Goal: Answer question/provide support

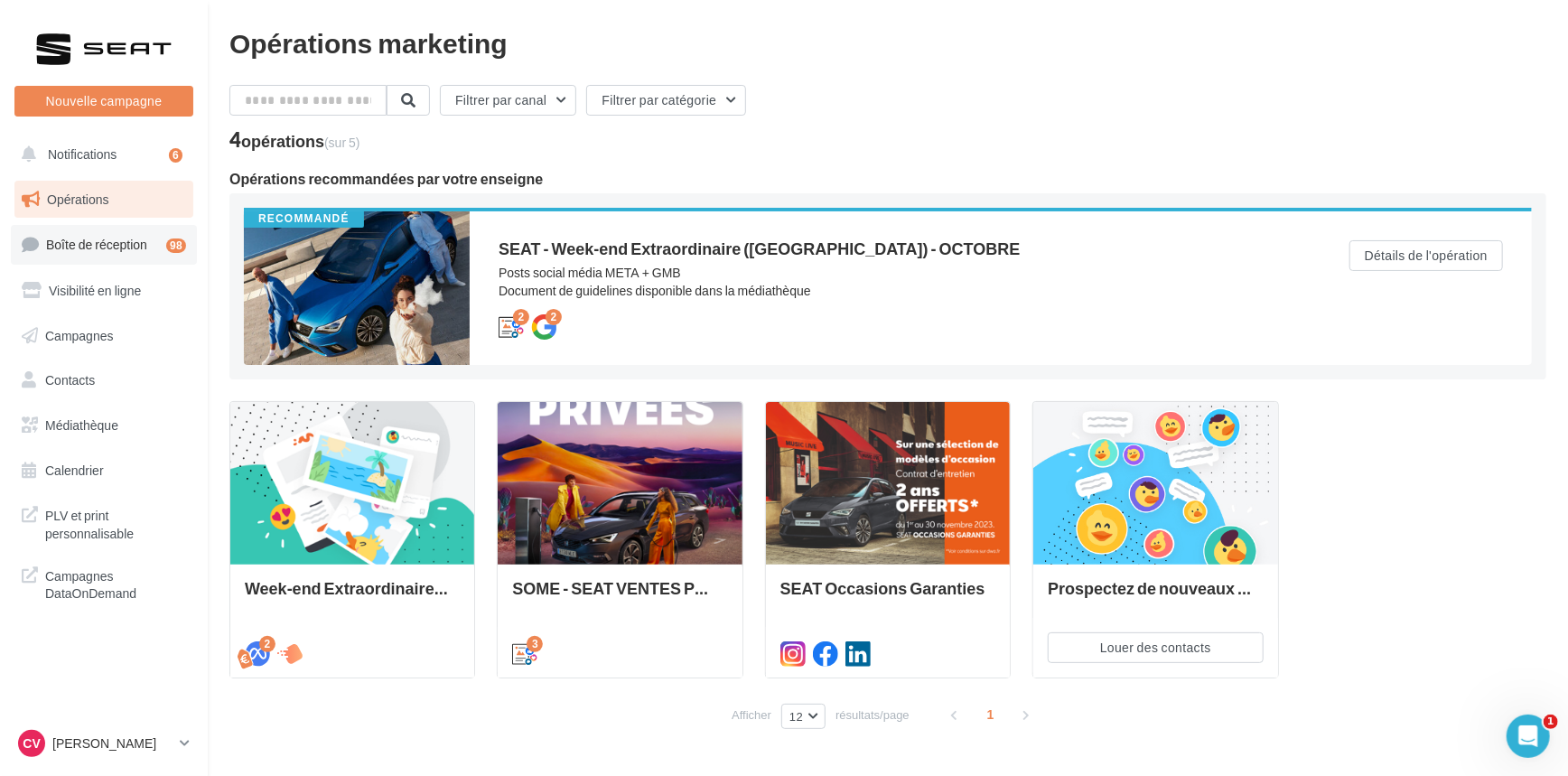
click at [58, 241] on span "Boîte de réception" at bounding box center [96, 244] width 101 height 16
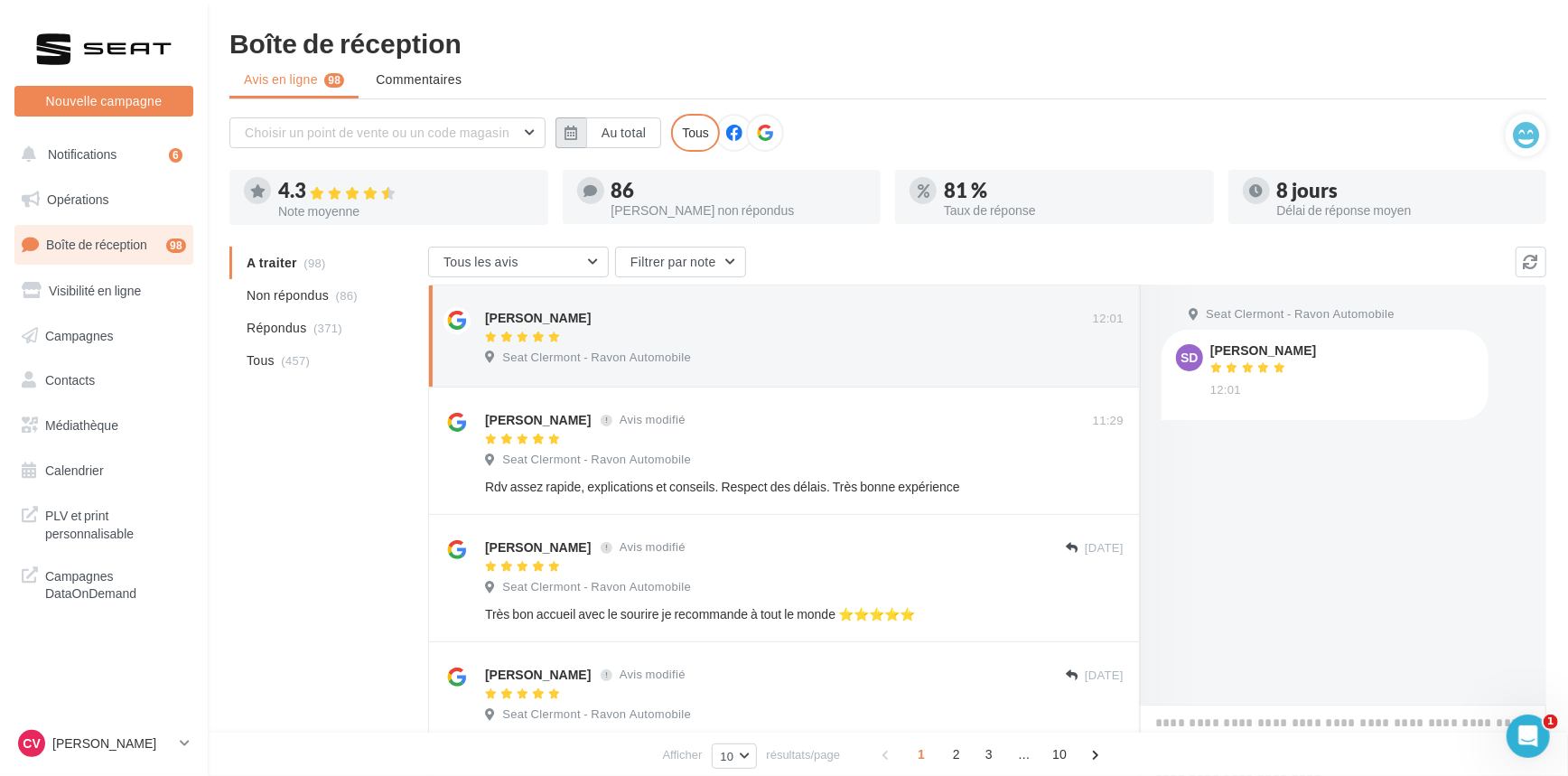
click at [584, 143] on button "button" at bounding box center [570, 132] width 30 height 30
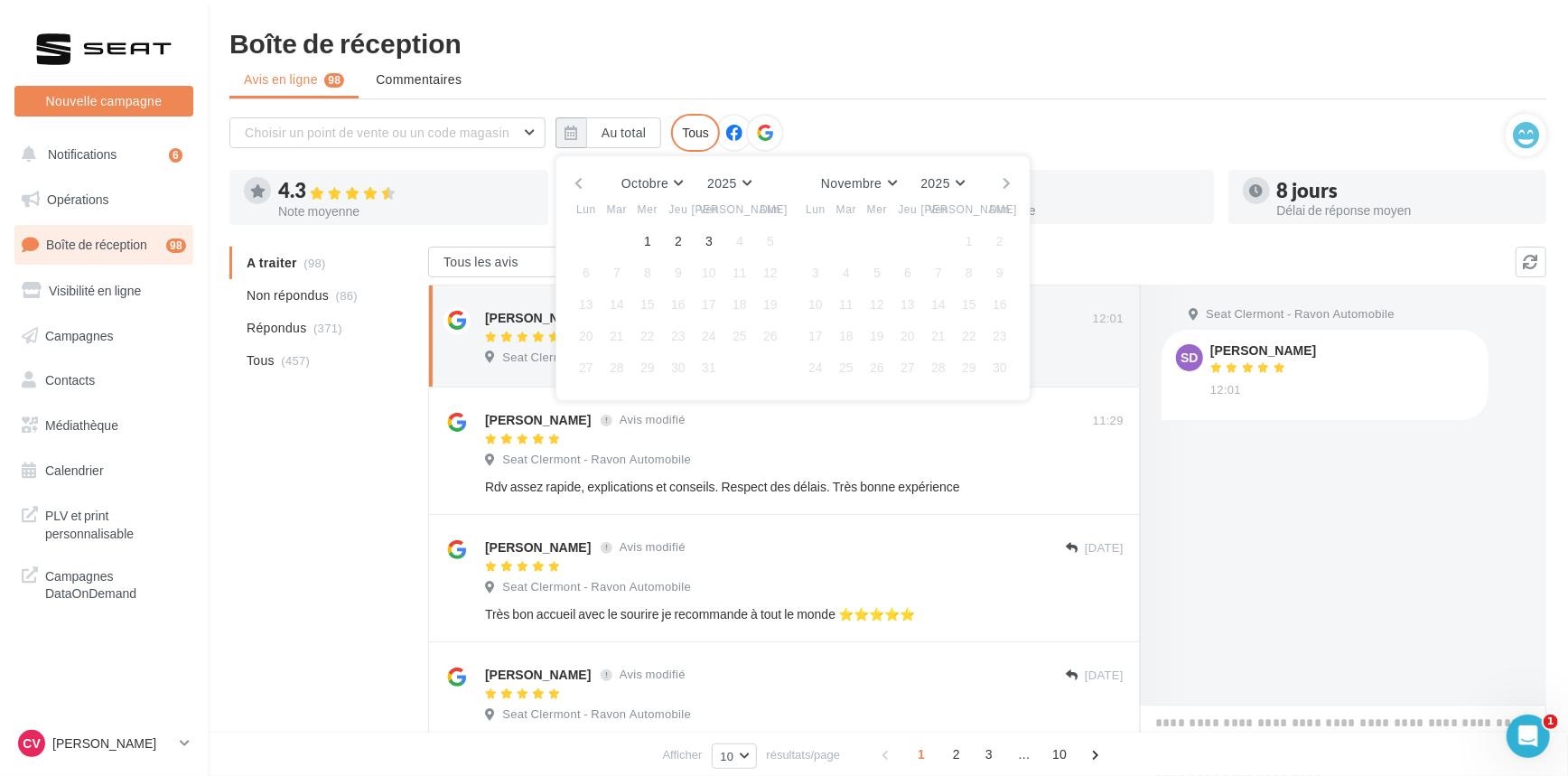
click at [584, 183] on div "Octobre [PERSON_NAME] Mars Avril Mai Juin Juillet Août Septembre Octobre Novemb…" at bounding box center [793, 184] width 444 height 26
click at [584, 183] on button "button" at bounding box center [578, 184] width 16 height 26
click at [580, 243] on button "1" at bounding box center [587, 242] width 28 height 28
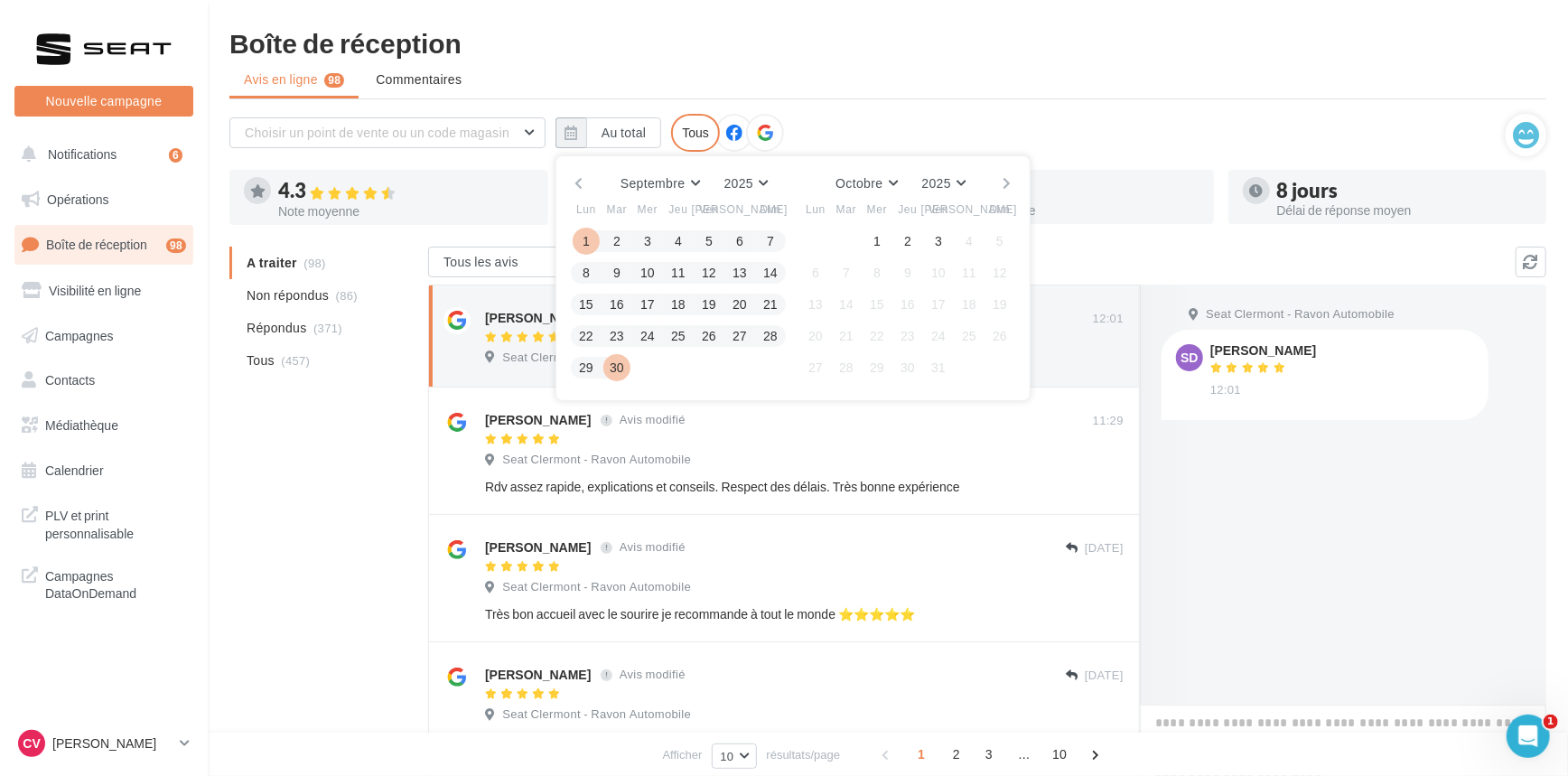
click at [623, 358] on button "30" at bounding box center [617, 368] width 28 height 28
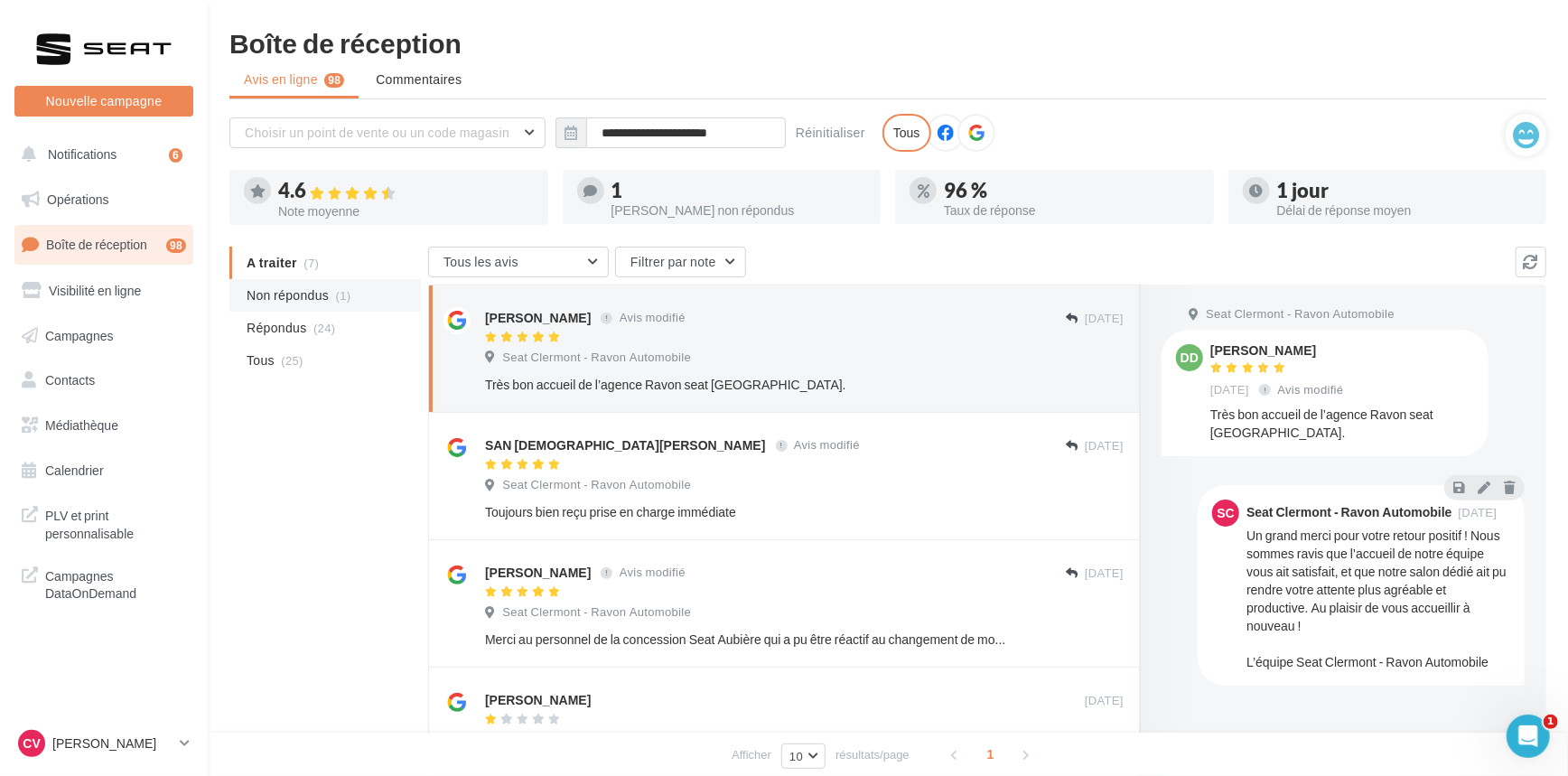
click at [340, 284] on li "Non répondus (1)" at bounding box center [325, 295] width 192 height 32
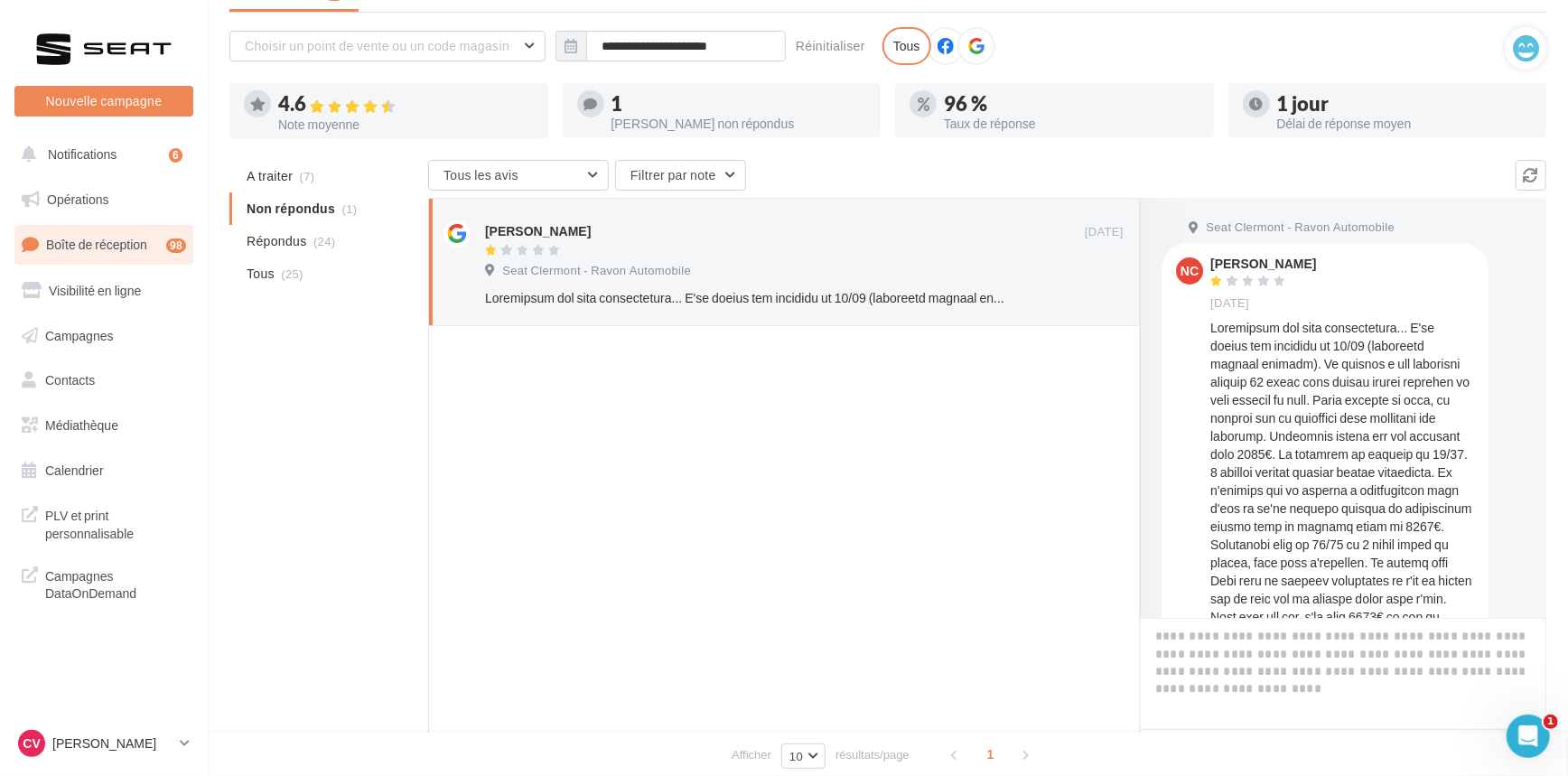
scroll to position [216, 0]
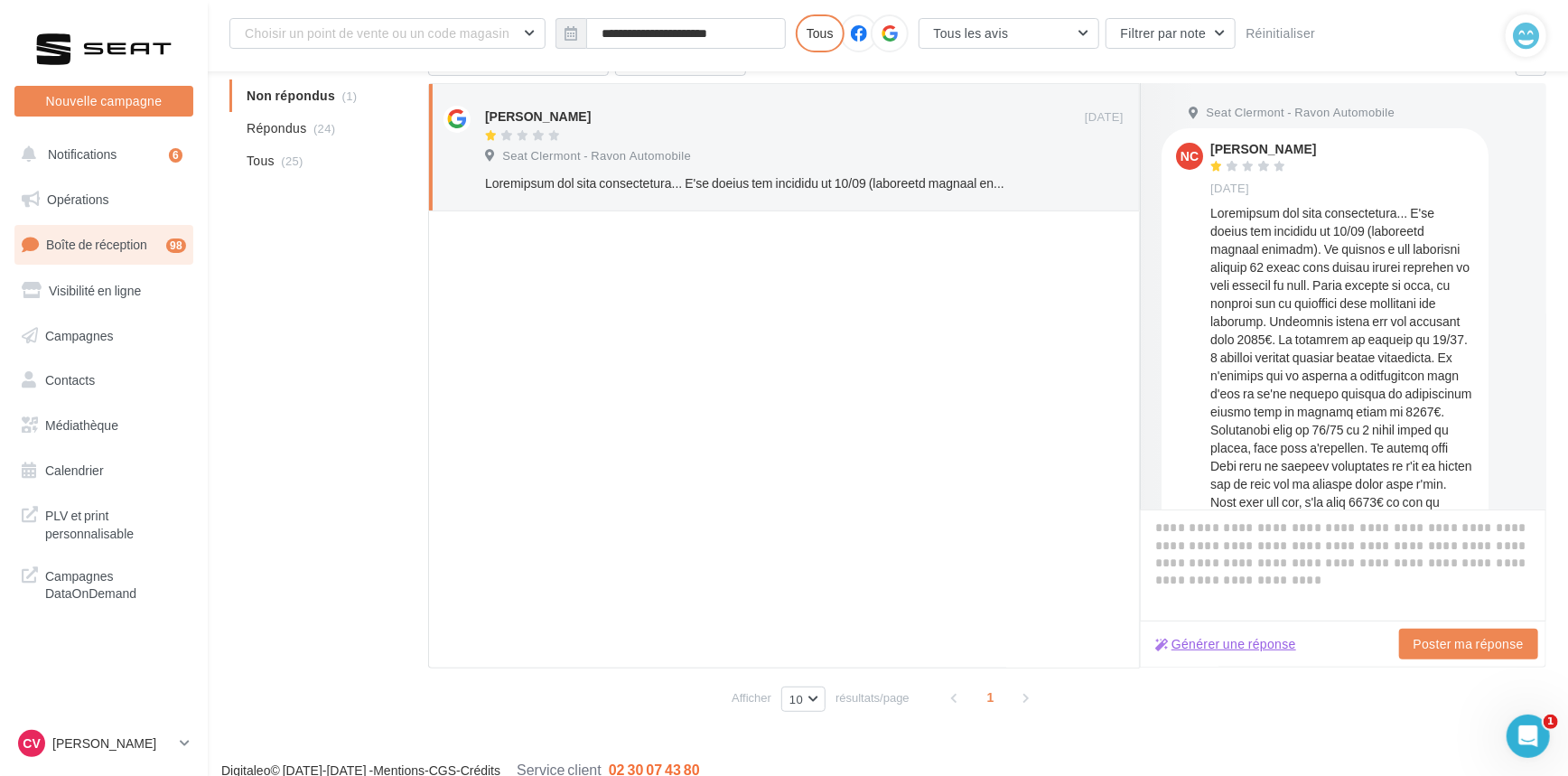
click at [1274, 646] on button "Générer une réponse" at bounding box center [1225, 645] width 155 height 22
type textarea "**********"
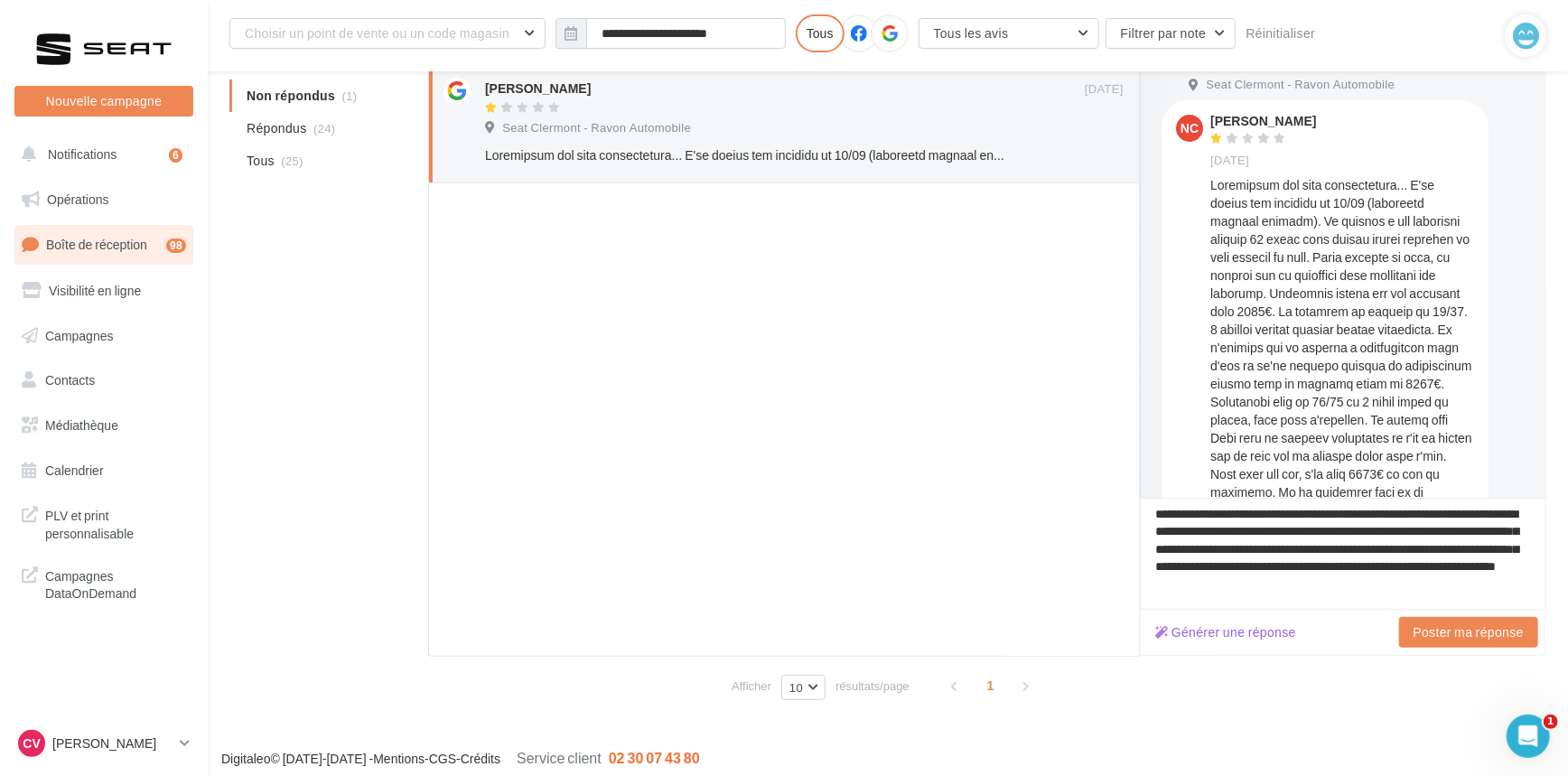
scroll to position [245, 0]
drag, startPoint x: 1518, startPoint y: 580, endPoint x: 1129, endPoint y: 485, distance: 400.4
click at [1129, 485] on div "**********" at bounding box center [987, 354] width 1118 height 602
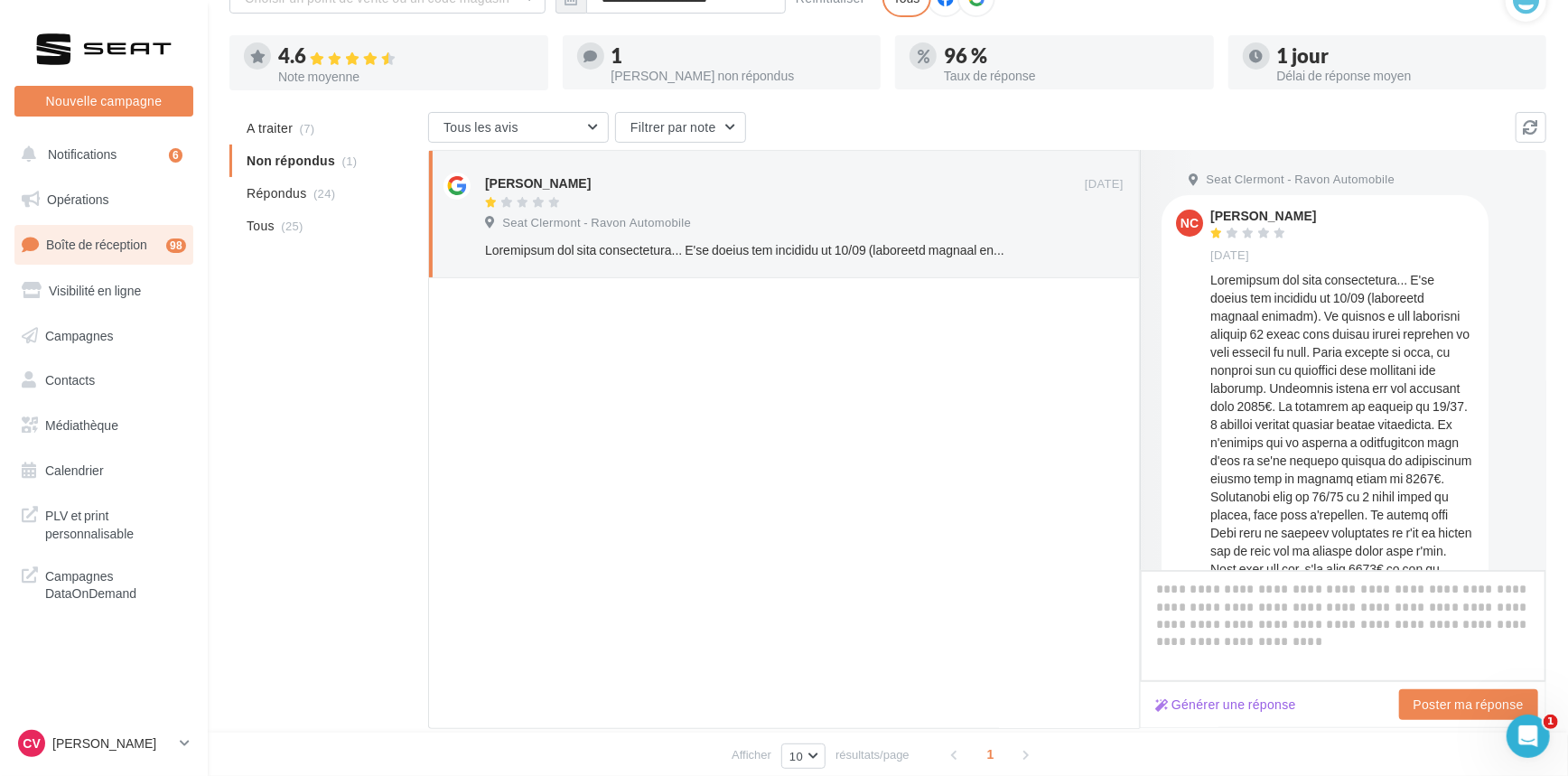
scroll to position [0, 0]
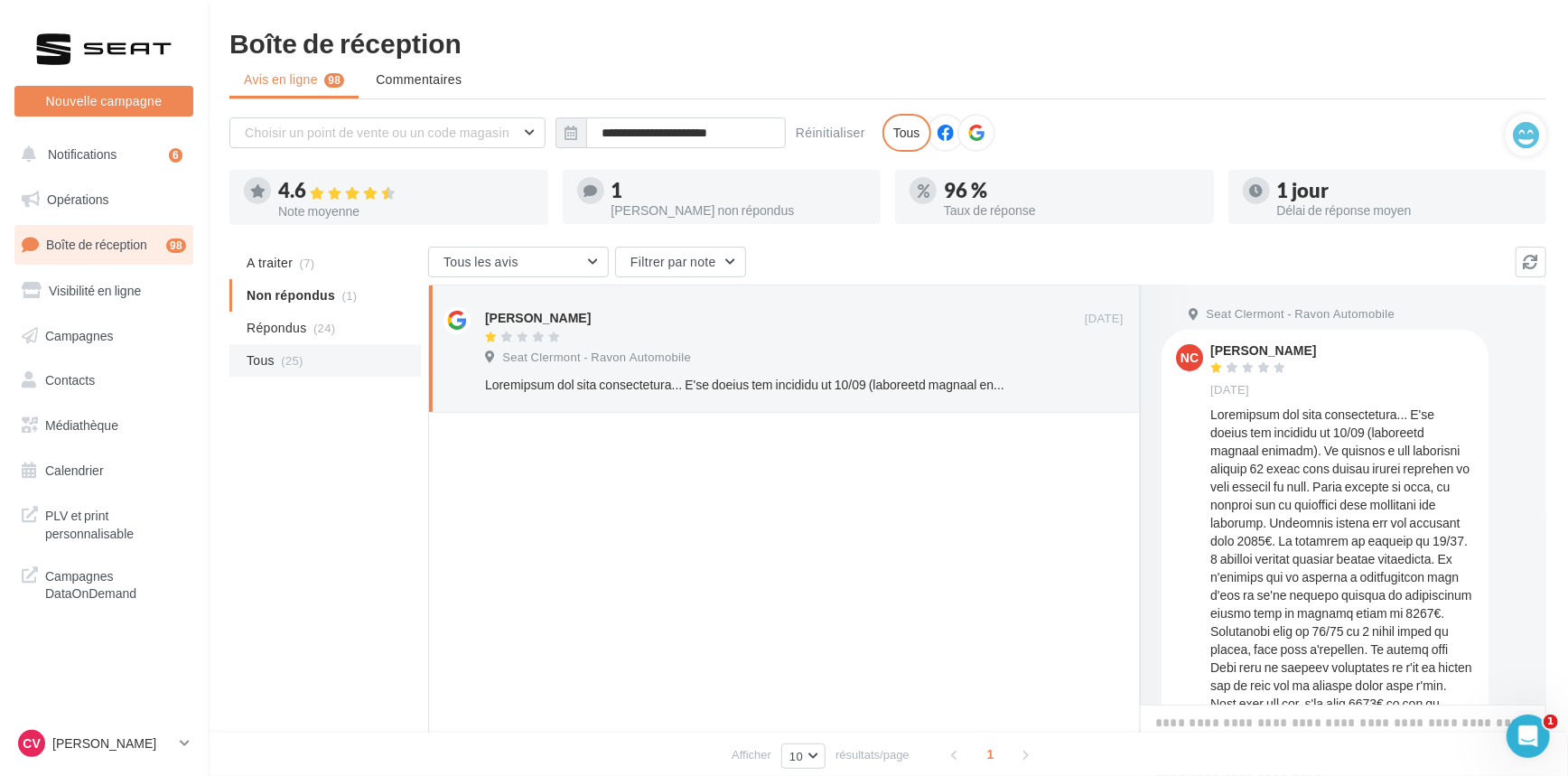
click at [309, 368] on li "Tous (25)" at bounding box center [325, 360] width 192 height 32
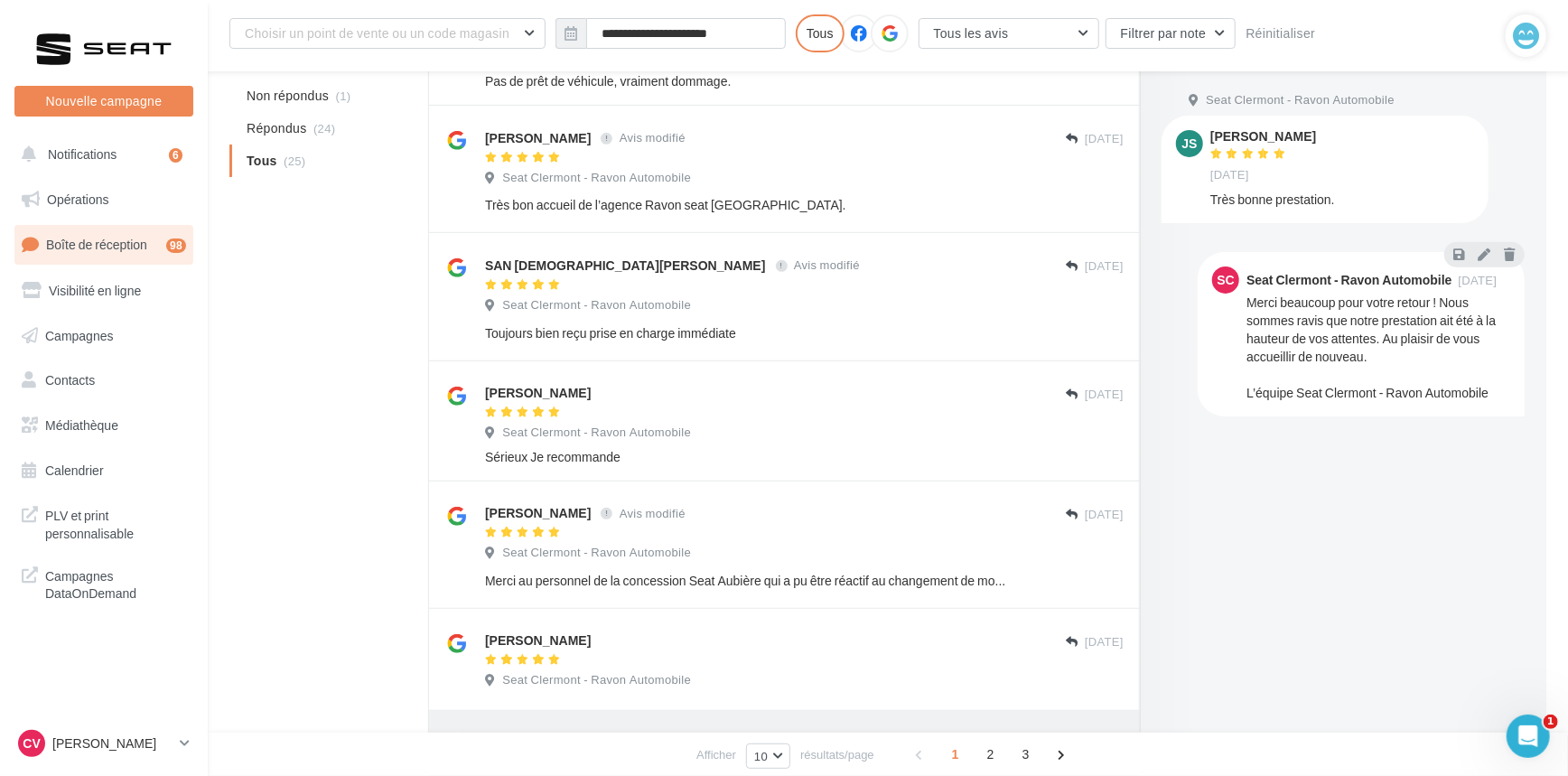
scroll to position [835, 0]
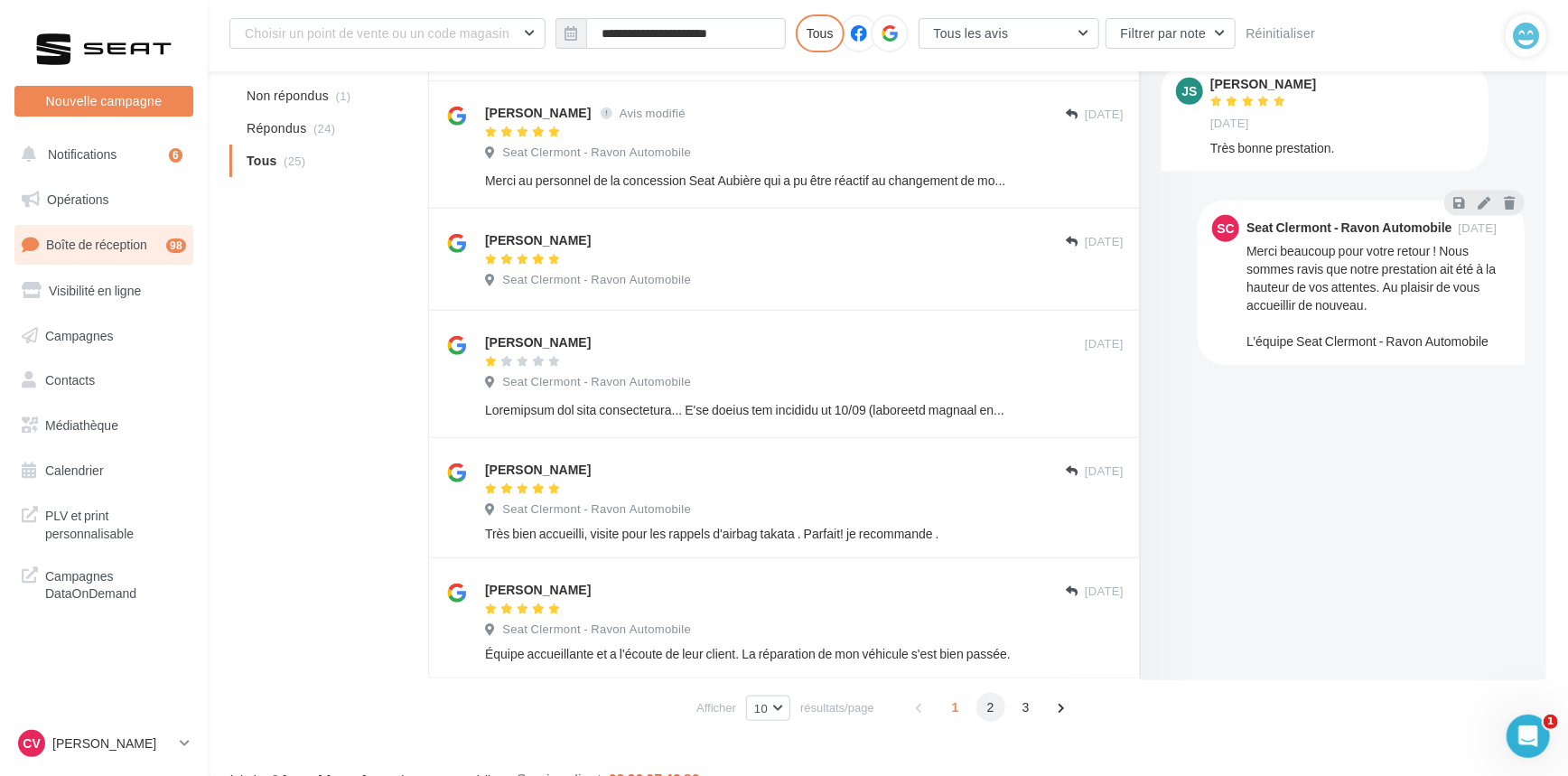
click at [993, 711] on span "2" at bounding box center [990, 706] width 28 height 28
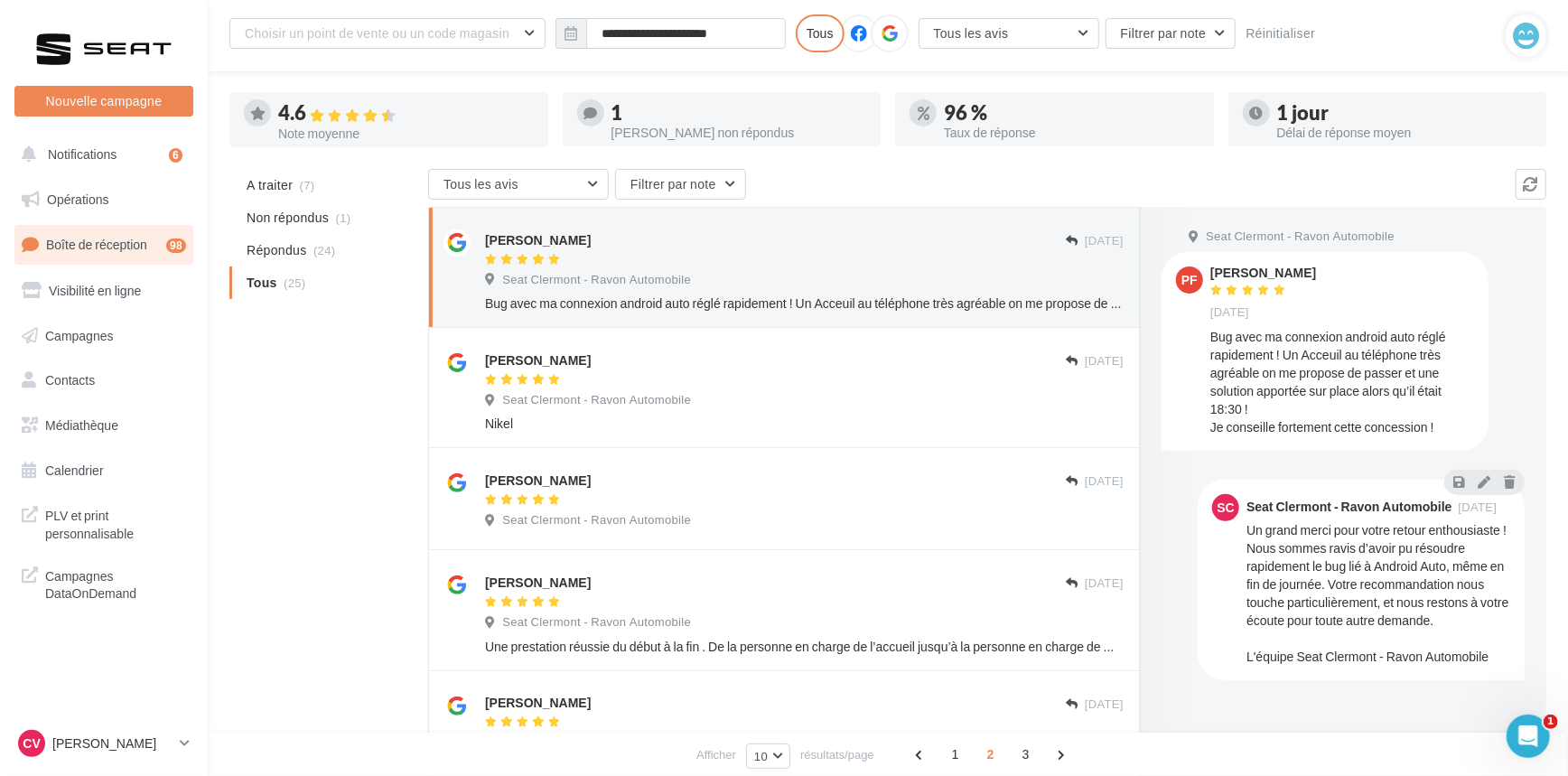
scroll to position [0, 0]
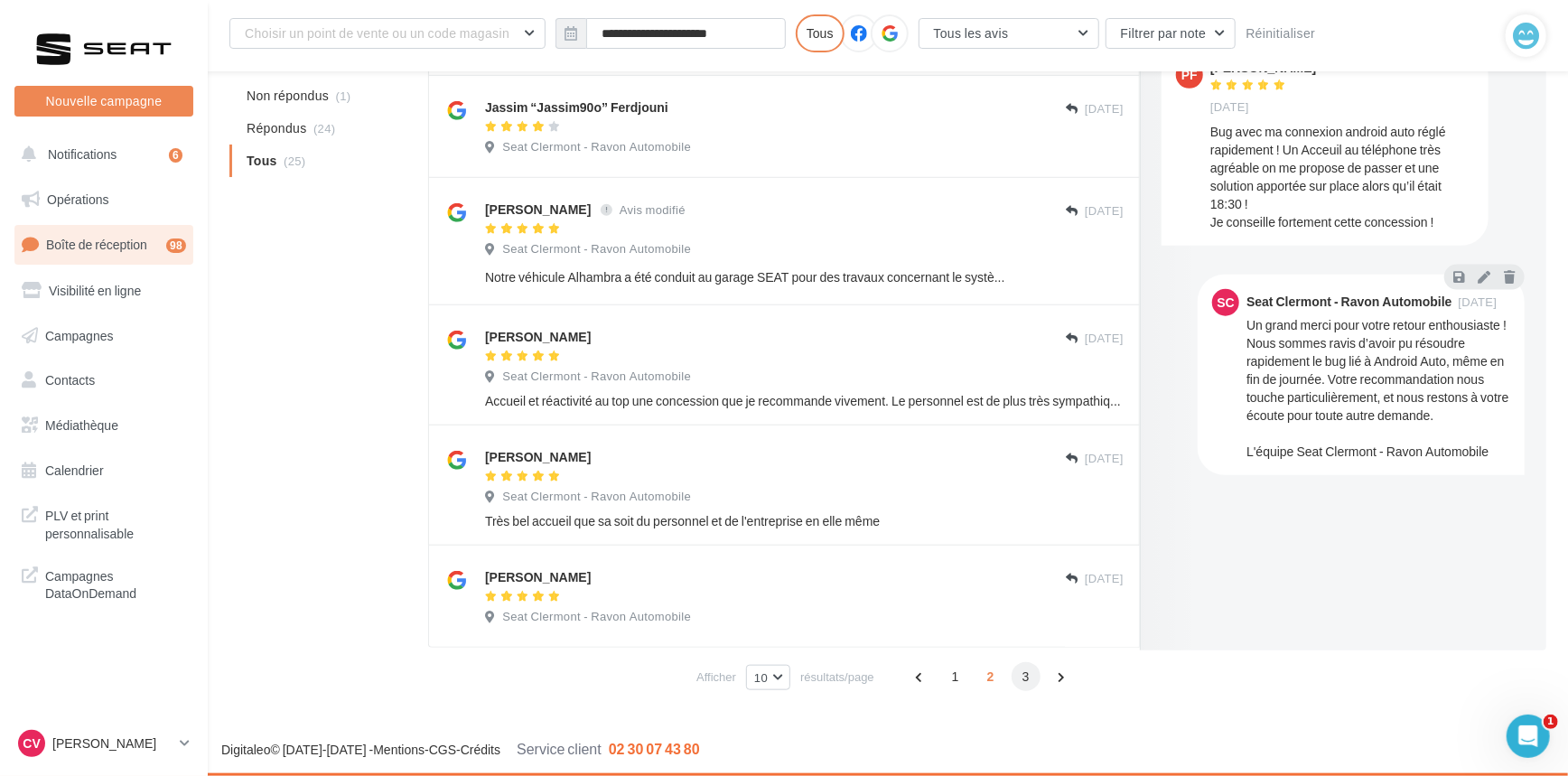
click at [1025, 676] on span "3" at bounding box center [1025, 676] width 28 height 28
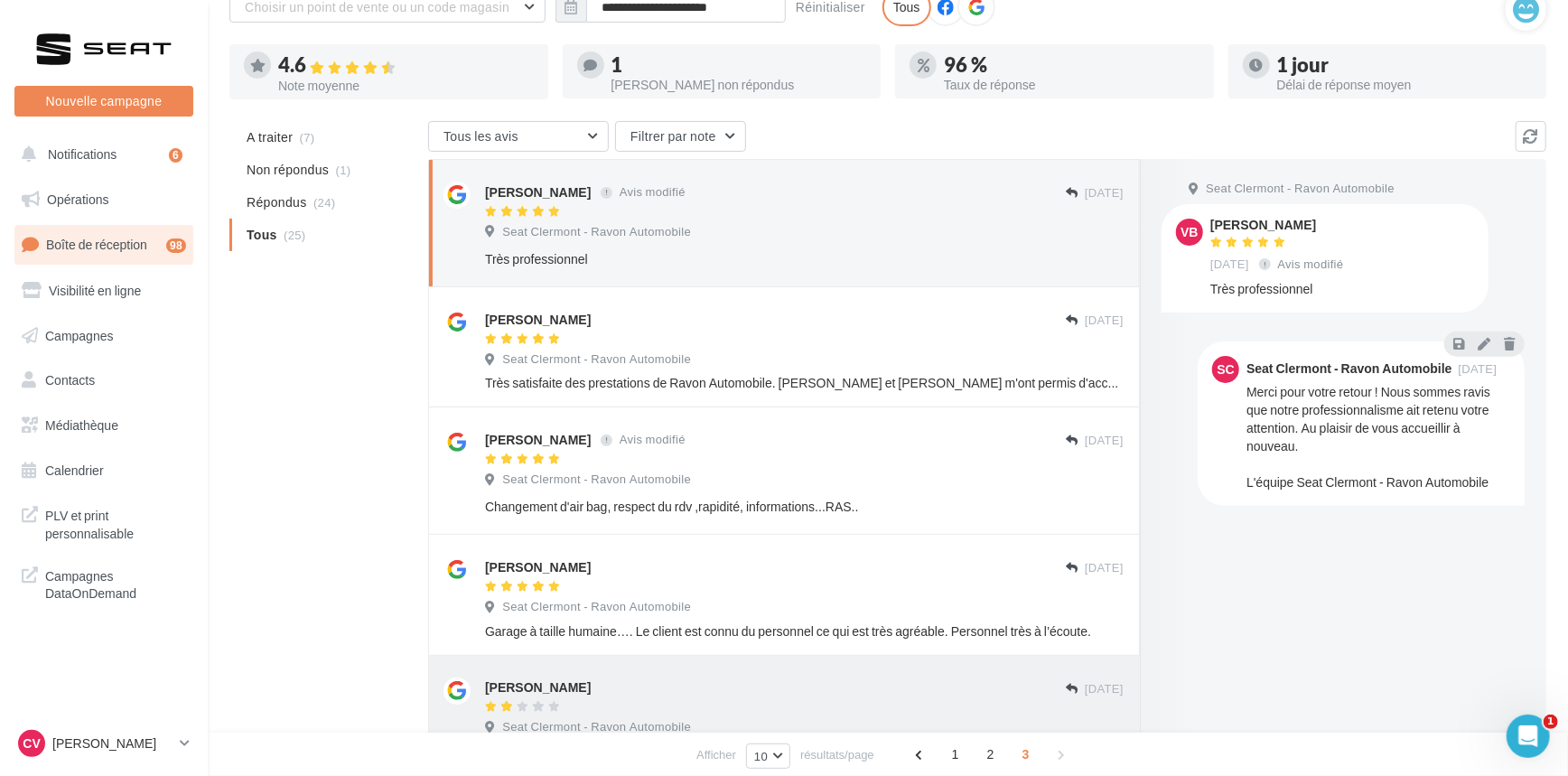
scroll to position [43, 0]
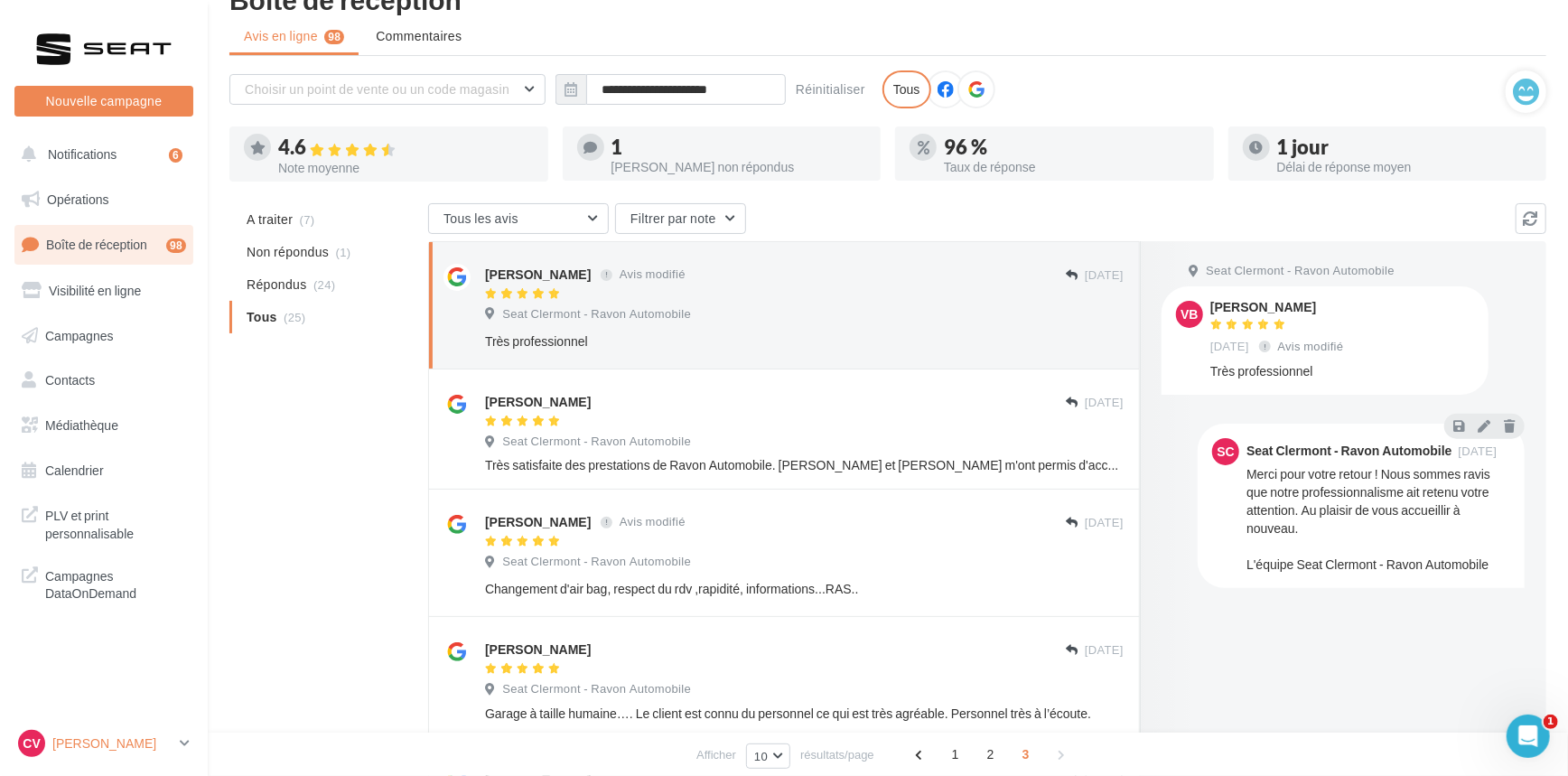
click at [137, 737] on p "[PERSON_NAME]" at bounding box center [112, 744] width 120 height 18
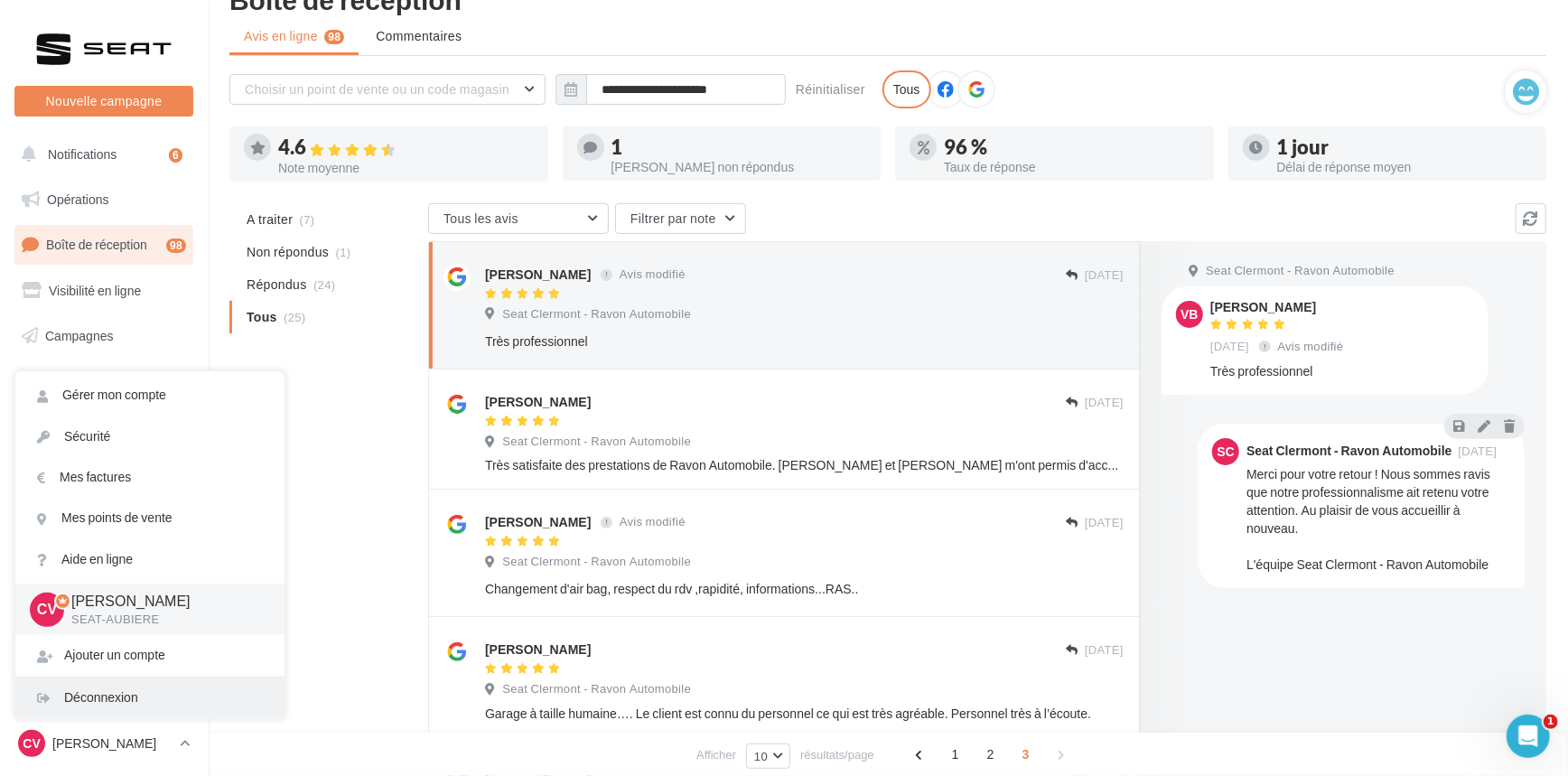
click at [136, 688] on div "Déconnexion" at bounding box center [150, 698] width 269 height 40
